Goal: Task Accomplishment & Management: Complete application form

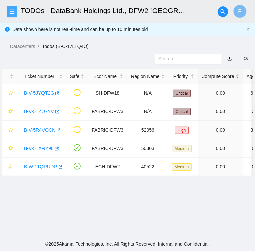
click at [11, 11] on icon "menu" at bounding box center [11, 11] width 5 height 5
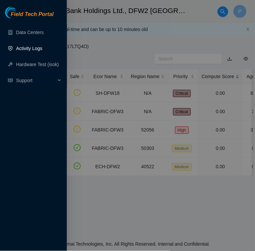
click at [34, 47] on link "Activity Logs" at bounding box center [29, 48] width 26 height 5
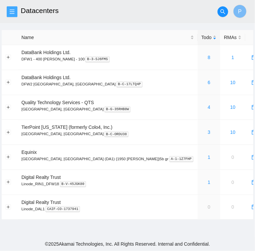
click at [13, 15] on button "button" at bounding box center [12, 11] width 11 height 11
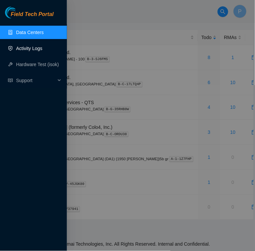
click at [31, 46] on link "Activity Logs" at bounding box center [29, 48] width 26 height 5
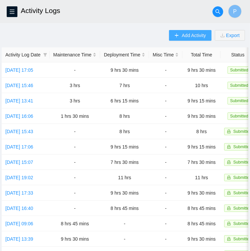
click at [183, 36] on span "Add Activity" at bounding box center [193, 35] width 24 height 7
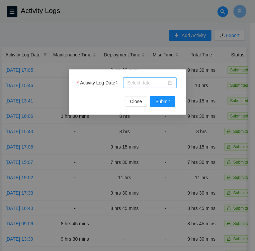
click at [171, 83] on div at bounding box center [149, 82] width 45 height 7
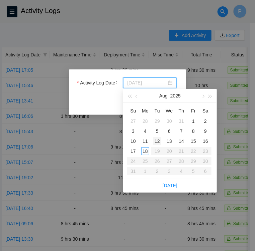
type input "[DATE]"
click at [146, 149] on div "18" at bounding box center [145, 151] width 8 height 8
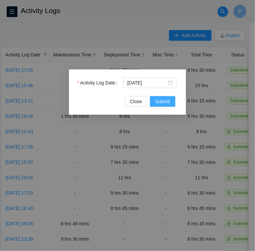
click at [168, 102] on span "Submit" at bounding box center [162, 101] width 15 height 7
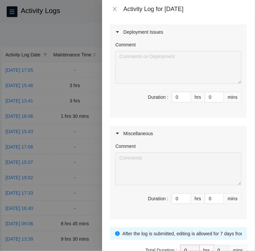
scroll to position [156, 0]
type input "1"
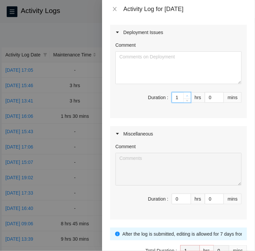
click at [186, 95] on icon "up" at bounding box center [187, 95] width 2 height 1
type input "2"
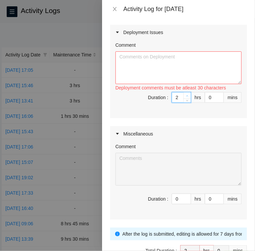
type input "3"
click at [186, 95] on icon "up" at bounding box center [187, 95] width 2 height 1
type input "4"
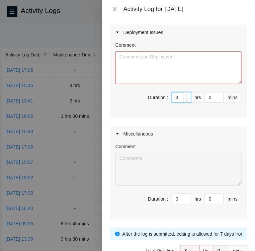
type input "4"
type input "5"
click at [186, 95] on icon "up" at bounding box center [187, 95] width 2 height 1
type input "6"
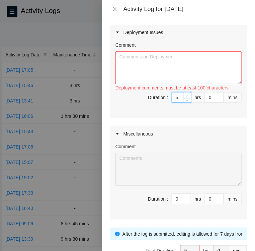
type input "6"
click at [186, 95] on icon "up" at bounding box center [187, 95] width 2 height 1
type input "7"
click at [186, 95] on icon "up" at bounding box center [187, 95] width 2 height 1
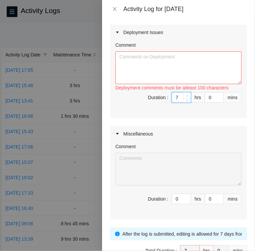
type input "8"
click at [186, 95] on icon "up" at bounding box center [187, 95] width 2 height 1
type input "9"
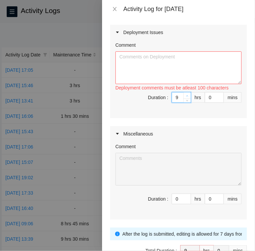
click at [186, 95] on icon "up" at bounding box center [187, 95] width 2 height 1
click at [205, 98] on input "0" at bounding box center [214, 98] width 18 height 10
type input "30"
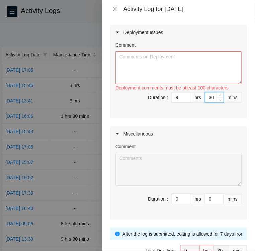
click at [211, 112] on div "Comment Deployment comments must be atleast 100 characters Duration : 9 hrs 30 …" at bounding box center [178, 79] width 137 height 78
click at [179, 58] on textarea "Comment" at bounding box center [178, 67] width 126 height 33
paste textarea "DP77376 • Rack KM12 Machine 8 [TECHNICAL_ID] Permission denied will [rescued pa…"
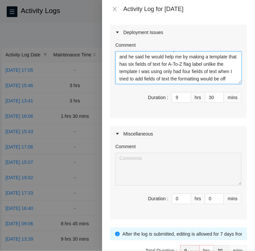
scroll to position [103, 0]
click at [176, 72] on textarea "DP77376 • Rack KM12 Machine 8 [TECHNICAL_ID] Permission denied will [rescued pa…" at bounding box center [178, 67] width 126 height 33
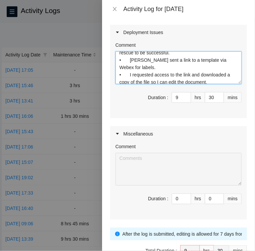
scroll to position [0, 0]
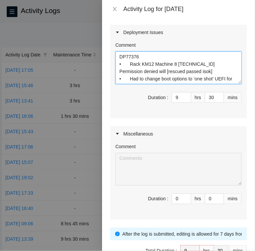
click at [164, 70] on textarea "DP77376 • Rack KM12 Machine 8 [TECHNICAL_ID] Permission denied will [rescued pa…" at bounding box center [178, 67] width 126 height 33
click at [210, 74] on textarea "DP77376 • Rack KM12 Machine 8 [TECHNICAL_ID] Permission denied [rescued passed …" at bounding box center [178, 67] width 126 height 33
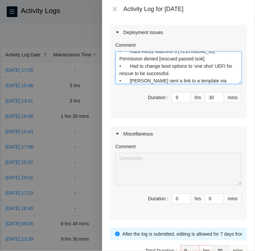
scroll to position [13, 0]
click at [199, 65] on textarea "DP77376 • Rack KM12 Machine 8 [TECHNICAL_ID] Permission denied [rescued passed …" at bounding box center [178, 67] width 126 height 33
click at [196, 65] on textarea "DP77376 • Rack KM12 Machine 8 [TECHNICAL_ID] Permission denied [rescued passed …" at bounding box center [178, 67] width 126 height 33
click at [222, 66] on textarea "DP77376 • Rack KM12 Machine 8 [TECHNICAL_ID] Permission denied [rescued passed …" at bounding box center [178, 67] width 126 height 33
click at [230, 63] on textarea "DP77376 • Rack KM12 Machine 8 [TECHNICAL_ID] Permission denied [rescued passed …" at bounding box center [178, 67] width 126 height 33
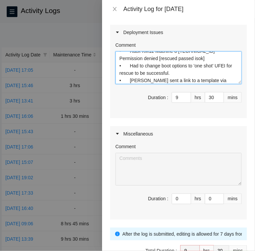
click at [225, 66] on textarea "DP77376 • Rack KM12 Machine 8 [TECHNICAL_ID] Permission denied [rescued passed …" at bounding box center [178, 67] width 126 height 33
click at [182, 72] on textarea "DP77376 • Rack KM12 Machine 8 [TECHNICAL_ID] Permission denied [rescued passed …" at bounding box center [178, 67] width 126 height 33
drag, startPoint x: 158, startPoint y: 57, endPoint x: 203, endPoint y: 58, distance: 45.5
click at [203, 58] on textarea "DP77376 • Rack KM12 Machine 8 [TECHNICAL_ID] Permission denied [rescued passed …" at bounding box center [178, 67] width 126 height 33
click at [179, 74] on textarea "DP77376 • Rack KM12 Machine 8 [TECHNICAL_ID] Permission denied • Had to change …" at bounding box center [178, 67] width 126 height 33
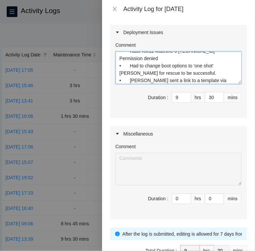
paste textarea "[rescued passed isok]"
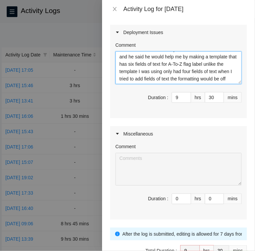
scroll to position [103, 0]
click at [169, 72] on textarea "DP77376 • Rack KM12 Machine 8 [TECHNICAL_ID] Permission denied • Had to change …" at bounding box center [178, 67] width 126 height 33
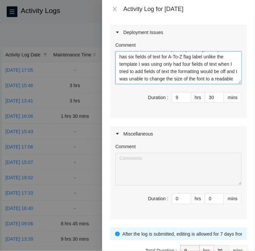
type textarea "DP77376 • Rack KM12 Machine 8 [TECHNICAL_ID] Permission denied • Had to change …"
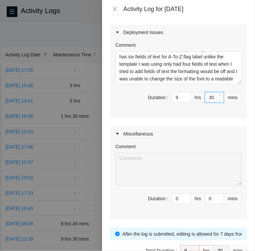
click at [208, 96] on input "30" at bounding box center [214, 98] width 18 height 10
type input "3"
type input "0"
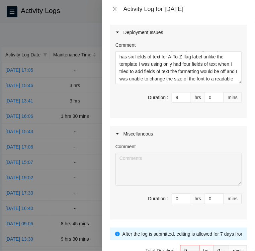
click at [211, 109] on span "Duration : 9 hrs 0 mins" at bounding box center [178, 101] width 126 height 19
click at [202, 78] on textarea "DP77376 • Rack KM12 Machine 8 [TECHNICAL_ID] Permission denied • Had to change …" at bounding box center [178, 67] width 126 height 33
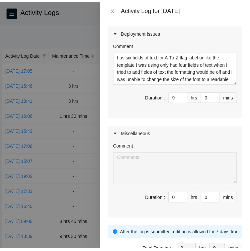
scroll to position [196, 0]
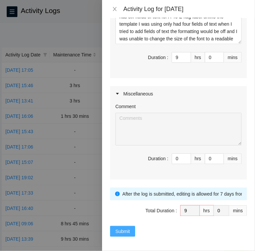
click at [127, 230] on span "Submit" at bounding box center [122, 231] width 15 height 7
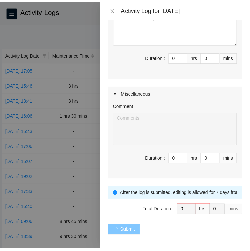
scroll to position [0, 0]
